Goal: Navigation & Orientation: Find specific page/section

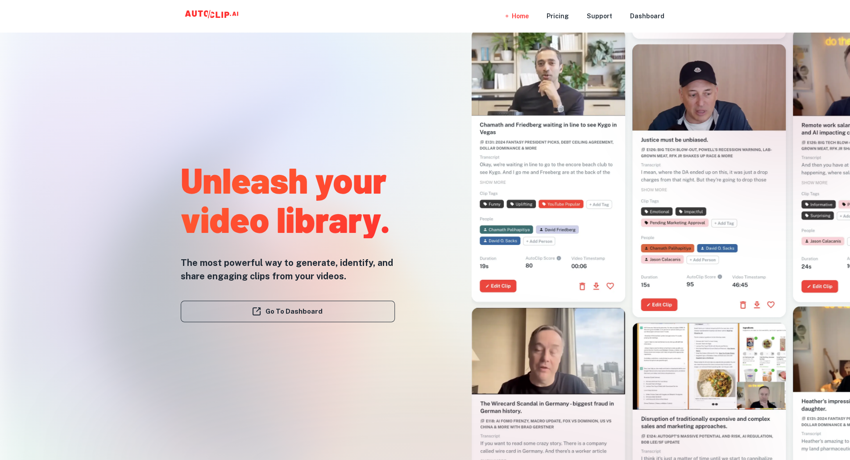
click at [294, 315] on link "Go To Dashboard" at bounding box center [288, 311] width 214 height 21
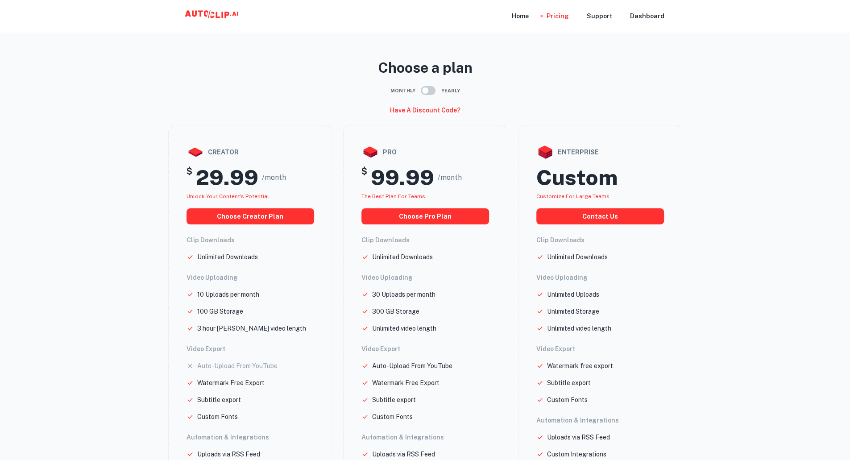
click at [210, 15] on icon at bounding box center [212, 16] width 89 height 18
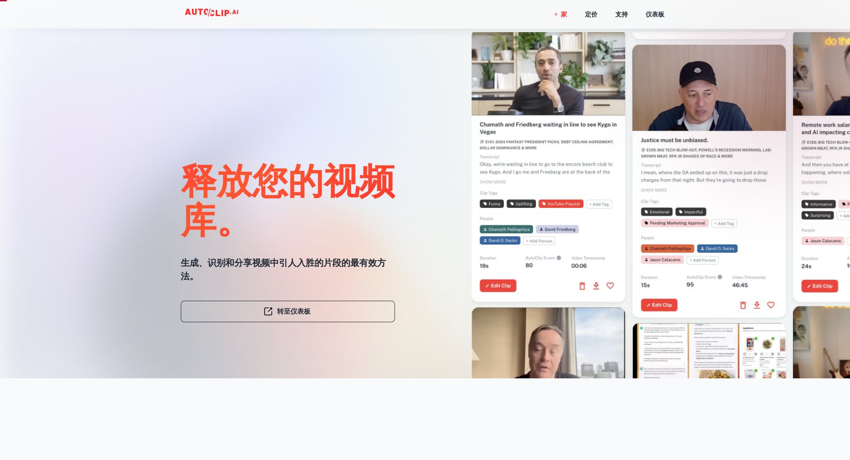
scroll to position [89, 0]
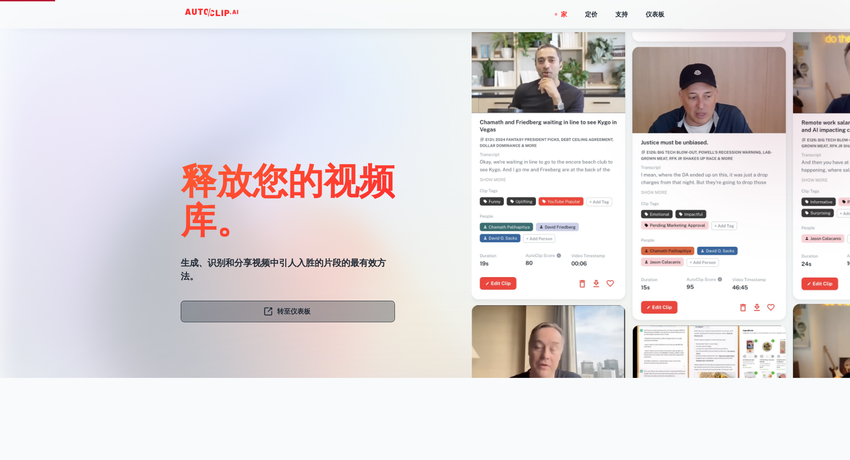
click at [292, 316] on font "转至仪表板" at bounding box center [293, 311] width 33 height 12
